Goal: Browse casually

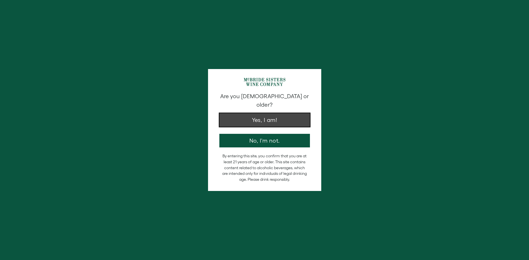
click at [277, 114] on button "Yes, I am!" at bounding box center [264, 120] width 91 height 14
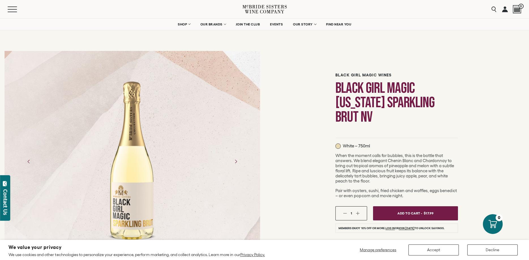
click at [224, 122] on div at bounding box center [133, 162] width 256 height 170
click at [180, 175] on div at bounding box center [133, 162] width 256 height 170
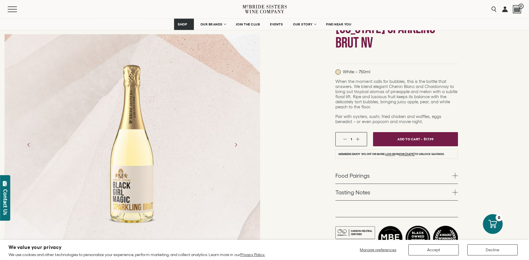
scroll to position [87, 0]
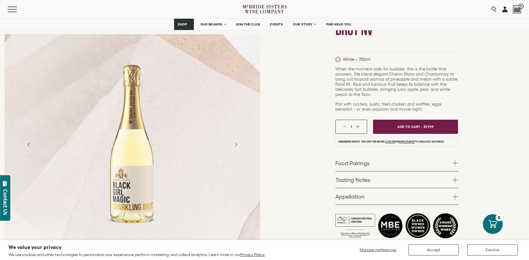
click at [216, 128] on div at bounding box center [133, 145] width 256 height 170
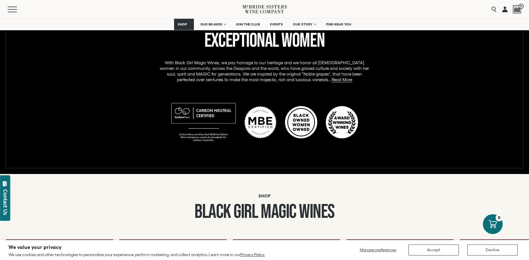
scroll to position [289, 0]
